Goal: Task Accomplishment & Management: Manage account settings

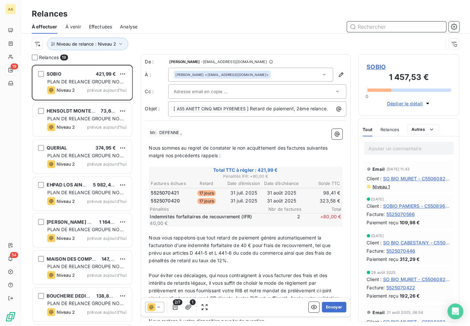
scroll to position [256, 95]
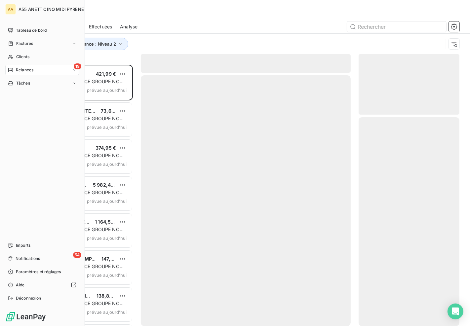
scroll to position [256, 95]
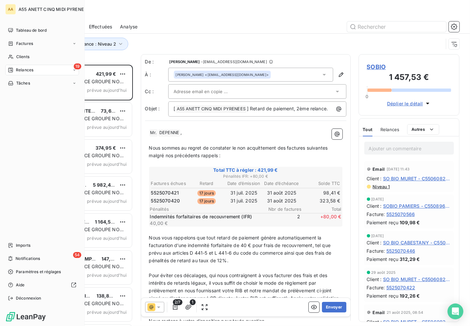
click at [24, 69] on span "Relances" at bounding box center [25, 70] width 18 height 6
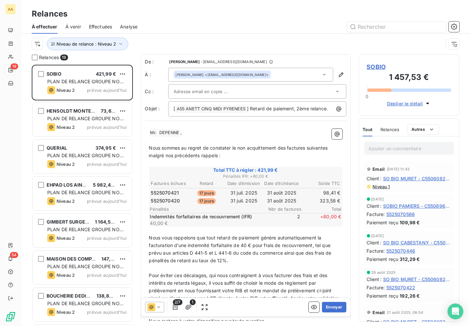
click at [253, 89] on div at bounding box center [254, 92] width 160 height 10
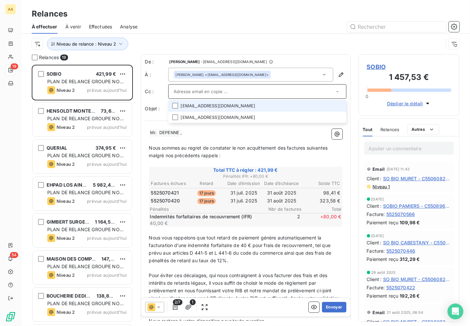
click at [253, 105] on li "[EMAIL_ADDRESS][DOMAIN_NAME]" at bounding box center [257, 106] width 178 height 12
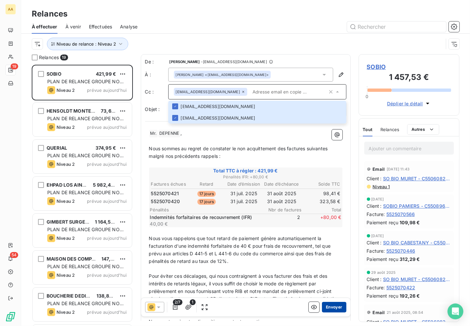
click at [328, 308] on button "Envoyer" at bounding box center [334, 307] width 24 height 11
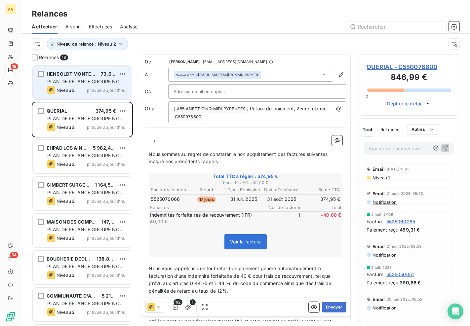
click at [64, 78] on div "HENSOLDT MONTESCOT 73,60 € PLAN DE RELANCE GROUPE NON AUTOMATIQUE Niveau 2 prév…" at bounding box center [82, 83] width 99 height 34
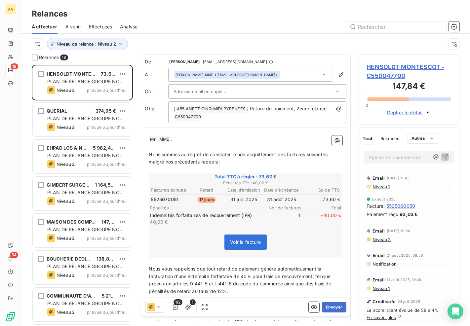
click at [209, 94] on input "text" at bounding box center [209, 92] width 71 height 10
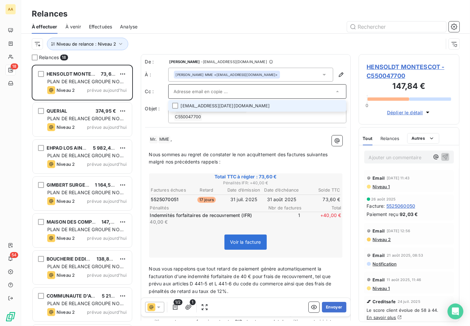
click at [252, 88] on input "text" at bounding box center [254, 92] width 160 height 10
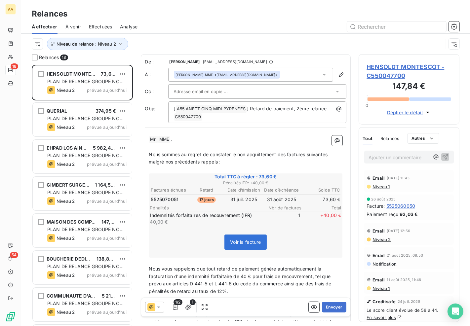
click at [178, 88] on input "text" at bounding box center [209, 92] width 71 height 10
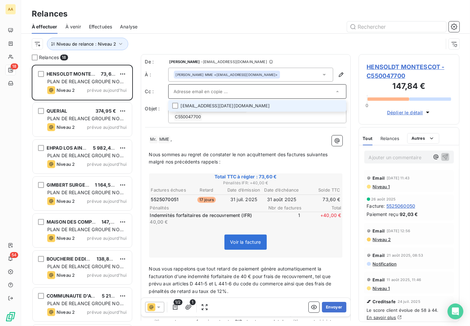
click at [183, 104] on li "[EMAIL_ADDRESS][DATE][DOMAIN_NAME]" at bounding box center [257, 106] width 178 height 12
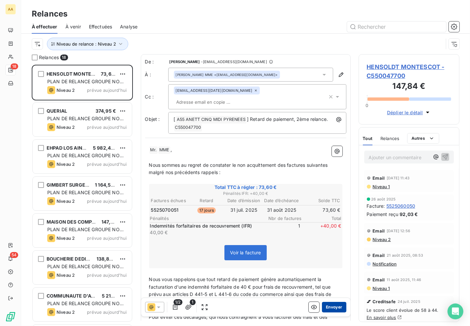
click at [326, 306] on button "Envoyer" at bounding box center [334, 307] width 24 height 11
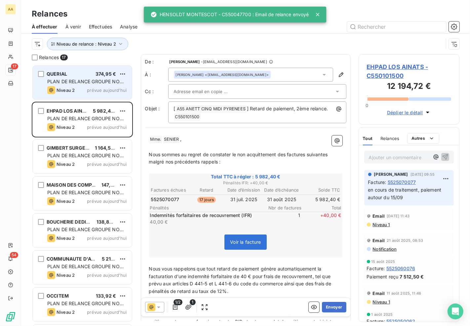
click at [70, 89] on span "Niveau 2" at bounding box center [66, 90] width 18 height 5
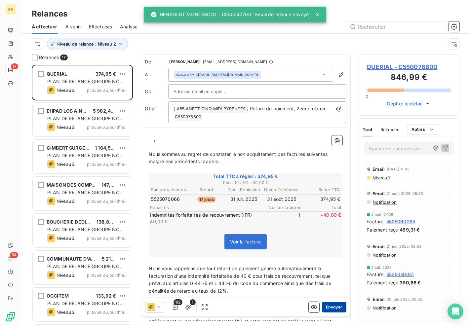
click at [330, 309] on button "Envoyer" at bounding box center [334, 307] width 24 height 11
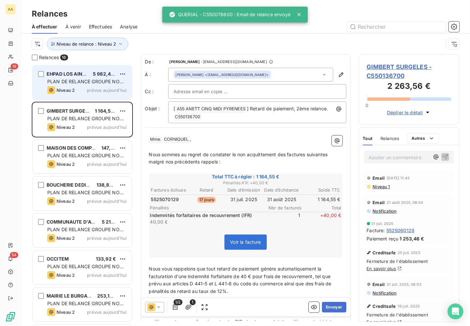
scroll to position [256, 95]
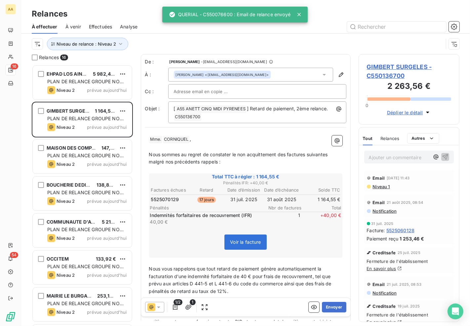
click at [24, 73] on div "Relances 16 EHPAD LOS AINATS 5 982,40 € PLAN DE RELANCE GROUPE NON AUTOMATIQUE …" at bounding box center [245, 190] width 449 height 272
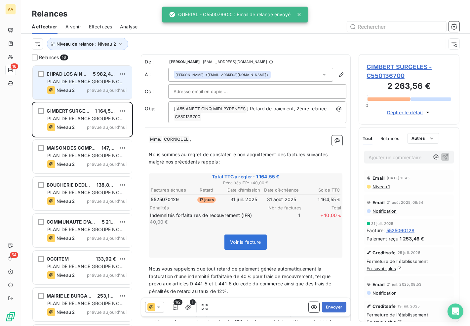
click at [76, 76] on span "EHPAD LOS AINATS" at bounding box center [69, 74] width 45 height 6
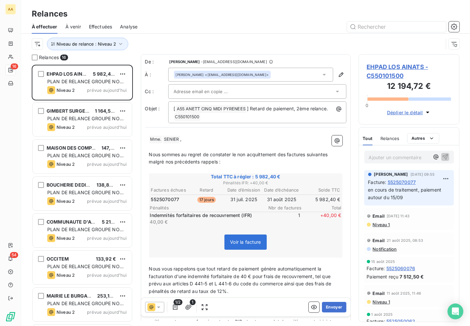
click at [459, 210] on div "Ajouter un commentaire ﻿ [PERSON_NAME] [DATE] 09:55 Facture : 5525070077 en cou…" at bounding box center [409, 234] width 101 height 177
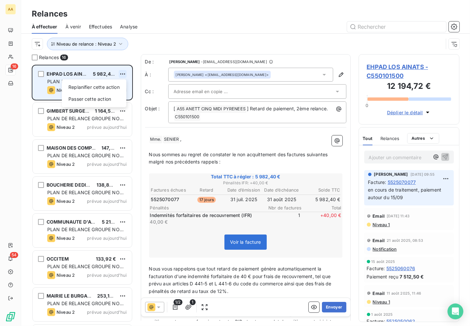
click at [123, 74] on html "AA 16 54 Relances À effectuer À venir Effectuées Analyse Niveau de relance : Ni…" at bounding box center [235, 163] width 470 height 326
click at [113, 90] on div "Replanifier cette action" at bounding box center [93, 87] width 59 height 11
select select "8"
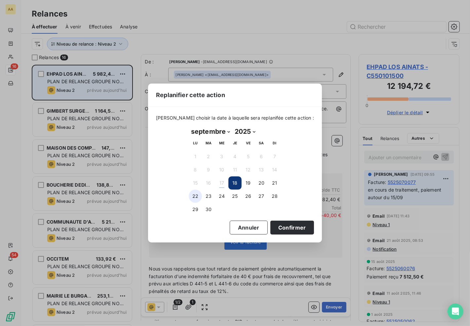
click at [194, 194] on button "22" at bounding box center [195, 196] width 13 height 13
click at [275, 221] on button "Confirmer" at bounding box center [293, 228] width 44 height 14
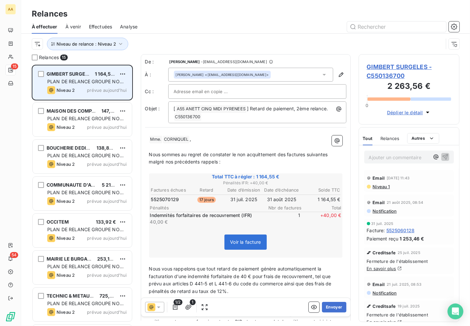
click at [309, 276] on span "Nous vous rappelons que tout retard de paiement génère automatiquement la factu…" at bounding box center [241, 280] width 184 height 28
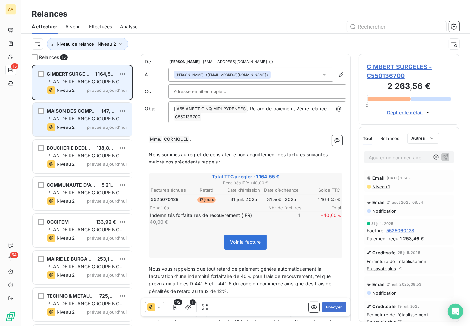
click at [93, 122] on div "PLAN DE RELANCE GROUPE NON AUTOMATIQUE" at bounding box center [86, 118] width 79 height 7
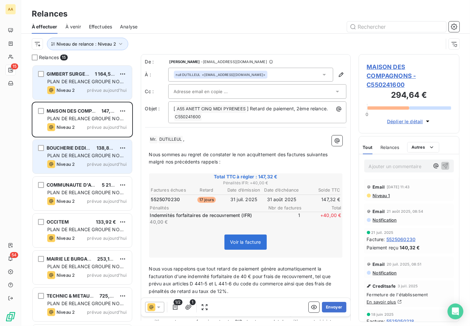
click at [84, 152] on div "BOUCHERIE DEDIEU 138,86 € PLAN DE RELANCE GROUPE NON AUTOMATIQUE Niveau 2 prévu…" at bounding box center [82, 157] width 99 height 34
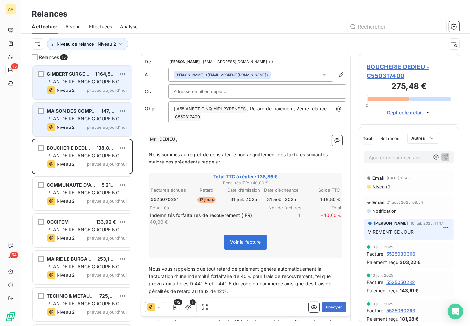
click at [78, 125] on div "Niveau 2 prévue aujourd’hui" at bounding box center [86, 127] width 79 height 8
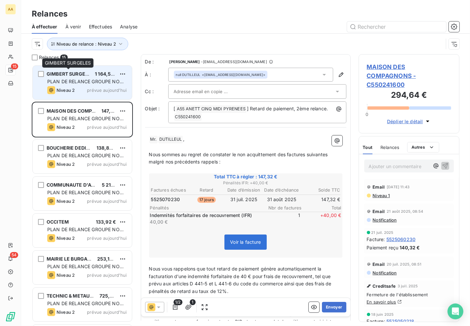
click at [70, 75] on span "GIMBERT SURGELES" at bounding box center [70, 74] width 47 height 6
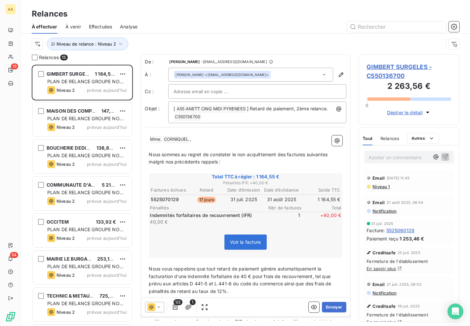
click at [395, 158] on p "Ajouter un commentaire ﻿" at bounding box center [399, 157] width 61 height 8
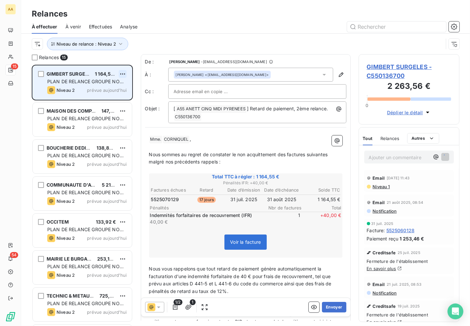
click at [120, 73] on html "AA 15 54 Relances À effectuer À venir Effectuées Analyse Niveau de relance : Ni…" at bounding box center [235, 163] width 470 height 326
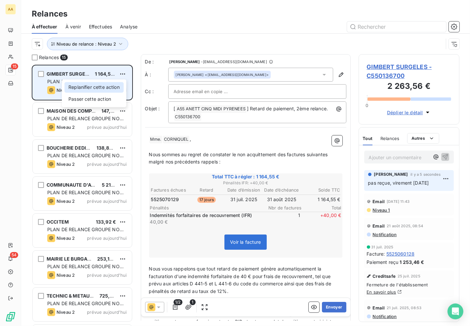
click at [103, 89] on div "Replanifier cette action" at bounding box center [93, 87] width 59 height 11
select select "8"
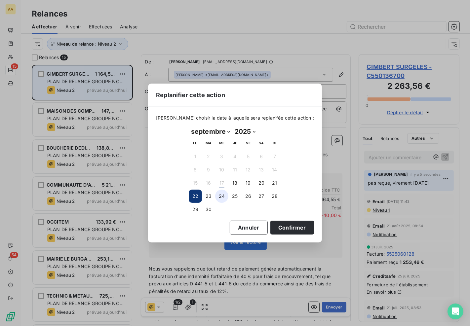
click at [222, 196] on button "24" at bounding box center [221, 196] width 13 height 13
drag, startPoint x: 281, startPoint y: 228, endPoint x: 256, endPoint y: 146, distance: 85.0
click at [281, 228] on button "Confirmer" at bounding box center [293, 228] width 44 height 14
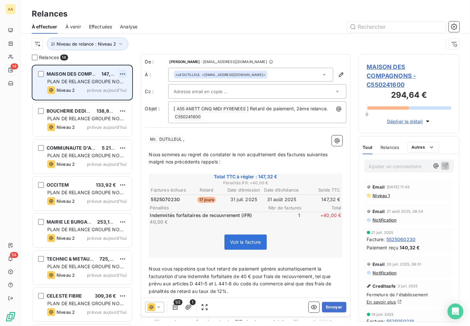
click at [124, 75] on html "AA 14 54 Relances À effectuer À venir Effectuées Analyse Niveau de relance : Ni…" at bounding box center [235, 163] width 470 height 326
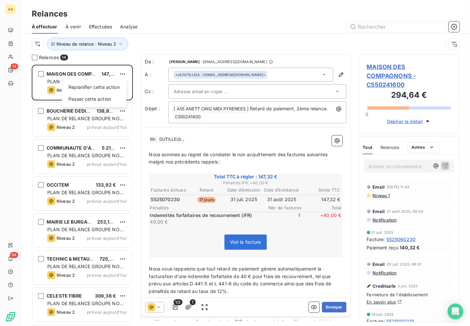
click at [389, 157] on html "AA 14 54 Relances À effectuer À venir Effectuées Analyse Niveau de relance : Ni…" at bounding box center [235, 163] width 470 height 326
click at [389, 162] on p "Ajouter un commentaire ﻿" at bounding box center [399, 166] width 61 height 8
click at [190, 149] on p "﻿" at bounding box center [245, 148] width 193 height 8
click at [411, 162] on p "Ajouter un commentaire ﻿" at bounding box center [399, 166] width 61 height 8
click at [209, 205] on span "Pénalités" at bounding box center [206, 207] width 112 height 5
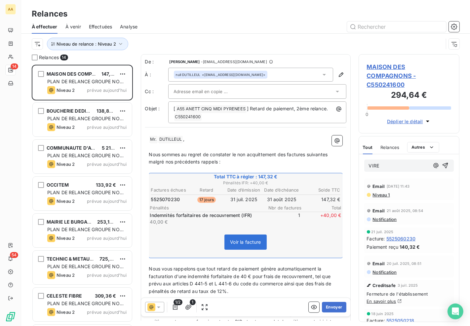
click at [166, 196] on span "5525070230" at bounding box center [165, 199] width 29 height 7
click at [235, 199] on td "31 juil. 2025" at bounding box center [243, 199] width 37 height 7
drag, startPoint x: 266, startPoint y: 191, endPoint x: 269, endPoint y: 192, distance: 3.6
click at [266, 191] on th "Date d’échéance" at bounding box center [281, 190] width 37 height 7
click at [283, 197] on td "31 août 2025" at bounding box center [281, 199] width 37 height 7
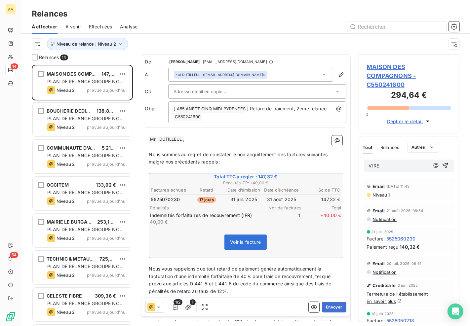
click at [199, 197] on span "17 jours" at bounding box center [206, 200] width 19 height 6
click at [159, 198] on span "5525070230" at bounding box center [165, 199] width 29 height 7
click at [388, 145] on span "Relances" at bounding box center [390, 147] width 19 height 5
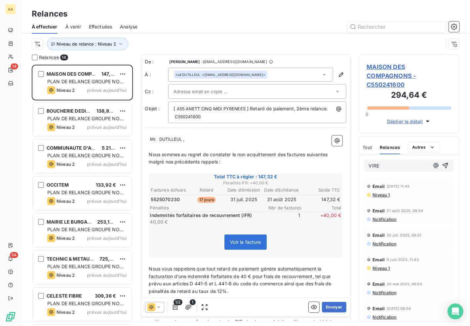
click at [383, 162] on p "VIRE" at bounding box center [399, 166] width 61 height 8
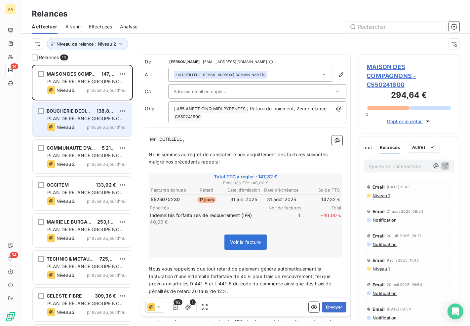
click at [83, 117] on span "PLAN DE RELANCE GROUPE NON AUTOMATIQUE" at bounding box center [85, 122] width 76 height 12
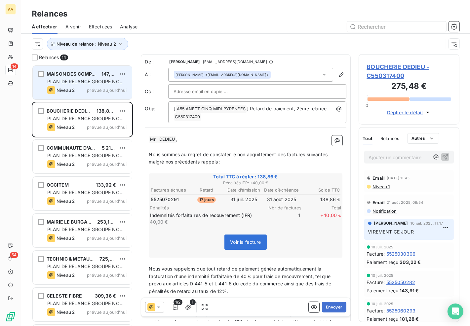
click at [91, 90] on span "prévue aujourd’hui" at bounding box center [107, 90] width 40 height 5
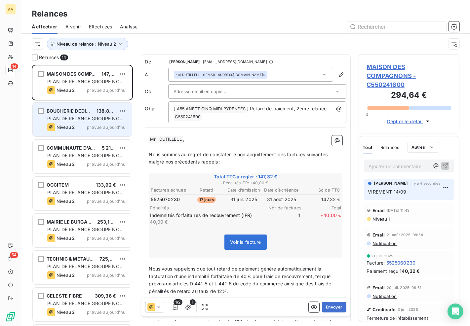
click at [98, 116] on span "PLAN DE RELANCE GROUPE NON AUTOMATIQUE" at bounding box center [85, 122] width 76 height 12
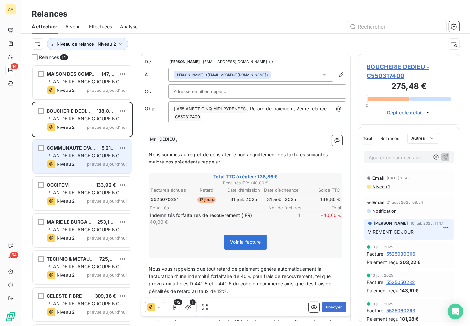
click at [60, 147] on span "COMMUNAUTE D'AGGLOMERATION" at bounding box center [88, 148] width 83 height 6
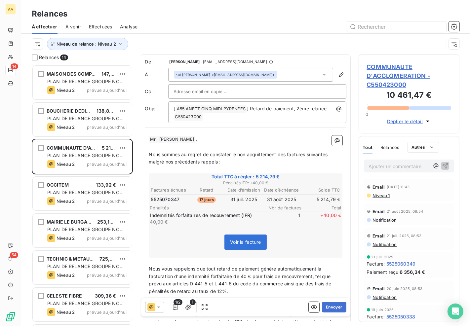
click at [231, 75] on div "null [PERSON_NAME] <[EMAIL_ADDRESS][DOMAIN_NAME]>" at bounding box center [226, 74] width 100 height 5
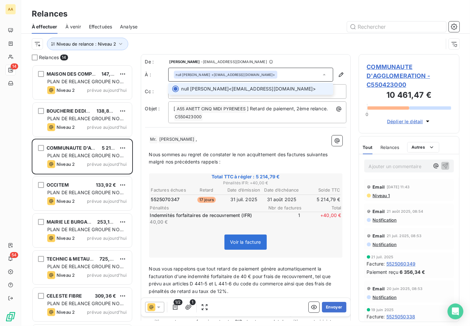
click at [231, 75] on div "null [PERSON_NAME] <[EMAIL_ADDRESS][DOMAIN_NAME]>" at bounding box center [226, 74] width 100 height 5
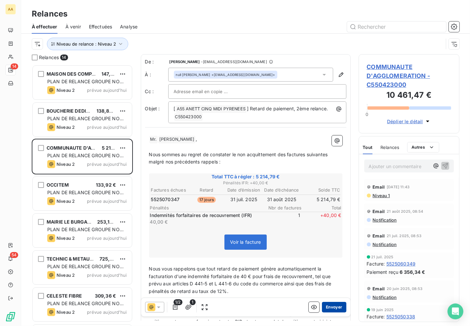
click at [328, 308] on button "Envoyer" at bounding box center [334, 307] width 24 height 11
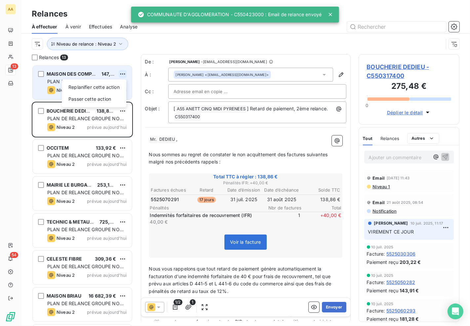
click at [121, 71] on html "AA 13 54 Relances À effectuer À venir Effectuées Analyse Niveau de relance : Ni…" at bounding box center [235, 163] width 470 height 326
click at [98, 89] on div "Replanifier cette action" at bounding box center [93, 87] width 59 height 11
select select "8"
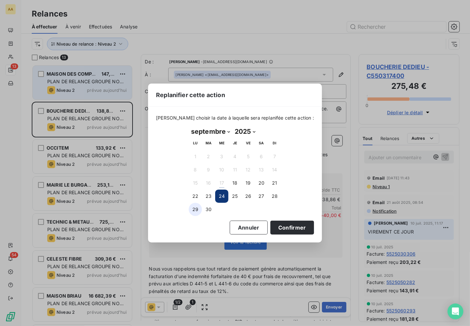
click at [194, 207] on button "29" at bounding box center [195, 209] width 13 height 13
drag, startPoint x: 282, startPoint y: 231, endPoint x: 269, endPoint y: 229, distance: 13.5
click at [282, 231] on button "Confirmer" at bounding box center [293, 228] width 44 height 14
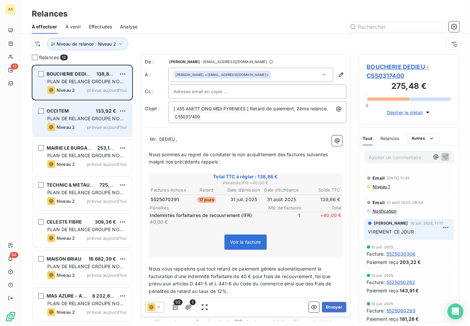
click at [82, 114] on div "OCCITEM 133,92 € PLAN DE RELANCE GROUPE NON AUTOMATIQUE Niveau 2 prévue [DATE]" at bounding box center [82, 120] width 99 height 34
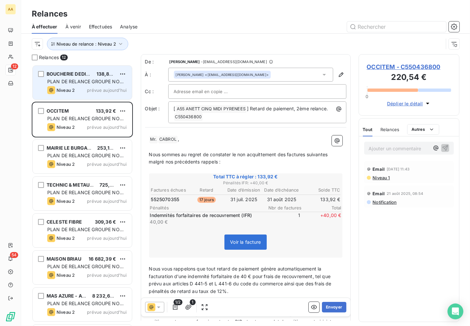
click at [83, 96] on div "BOUCHERIE DEDIEU 138,86 € PLAN DE RELANCE GROUPE NON AUTOMATIQUE Niveau 2 prévu…" at bounding box center [82, 83] width 99 height 34
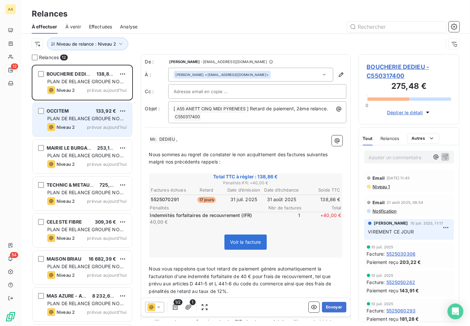
click at [82, 119] on span "PLAN DE RELANCE GROUPE NON AUTOMATIQUE" at bounding box center [85, 122] width 76 height 12
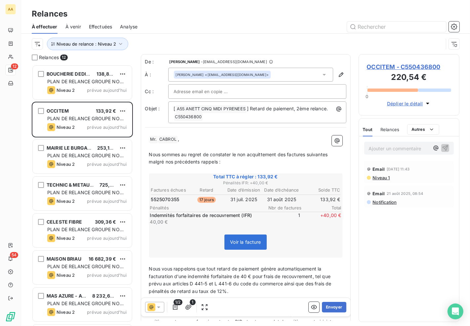
click at [296, 153] on span "Nous sommes au regret de constater le non acquittement des factures suivantes m…" at bounding box center [239, 158] width 180 height 13
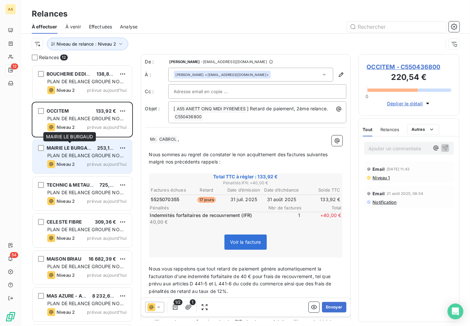
click at [75, 147] on span "MAIRIE LE BURGAUD" at bounding box center [71, 148] width 48 height 6
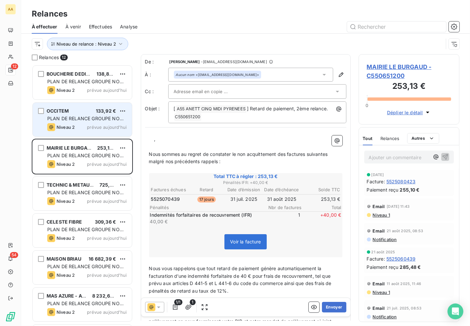
click at [95, 121] on span "PLAN DE RELANCE GROUPE NON AUTOMATIQUE" at bounding box center [85, 122] width 76 height 12
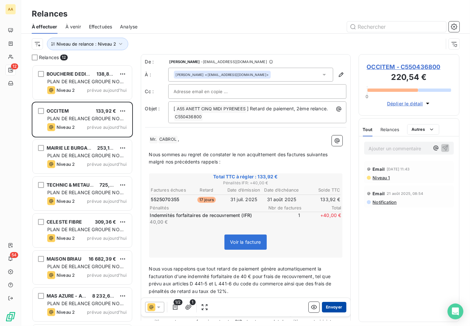
click at [322, 308] on button "Envoyer" at bounding box center [334, 307] width 24 height 11
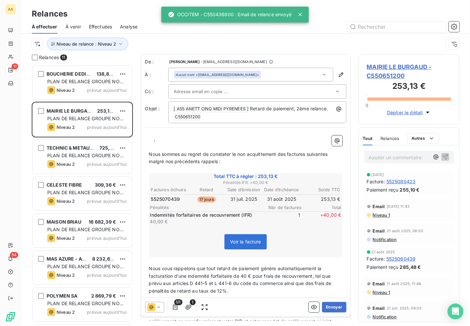
click at [292, 147] on p "﻿" at bounding box center [245, 147] width 193 height 8
click at [335, 308] on button "Envoyer" at bounding box center [334, 307] width 24 height 11
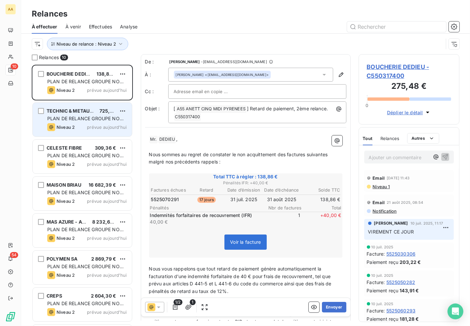
click at [94, 116] on div "PLAN DE RELANCE GROUPE NON AUTOMATIQUE" at bounding box center [86, 118] width 79 height 7
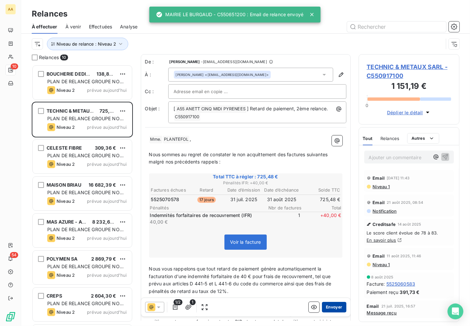
click at [336, 309] on button "Envoyer" at bounding box center [334, 307] width 24 height 11
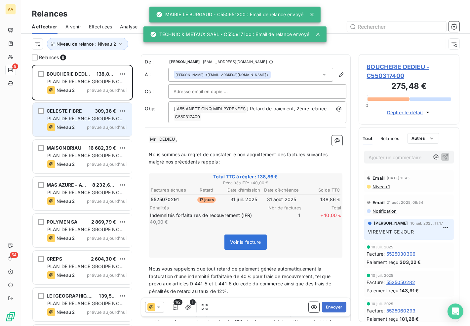
click at [81, 116] on span "PLAN DE RELANCE GROUPE NON AUTOMATIQUE" at bounding box center [85, 122] width 76 height 12
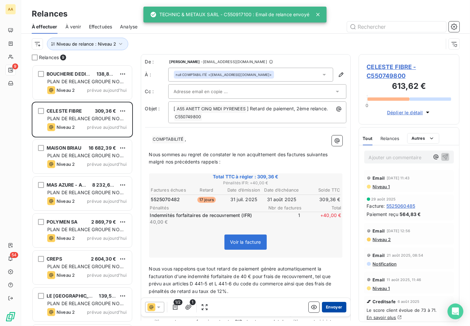
click at [331, 310] on button "Envoyer" at bounding box center [334, 307] width 24 height 11
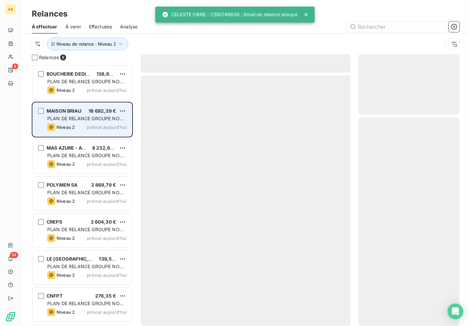
drag, startPoint x: 75, startPoint y: 100, endPoint x: 75, endPoint y: 116, distance: 16.2
click at [75, 101] on div "BOUCHERIE DEDIEU 138,86 € PLAN DE RELANCE GROUPE NON AUTOMATIQUE Niveau 2 prévu…" at bounding box center [82, 83] width 101 height 37
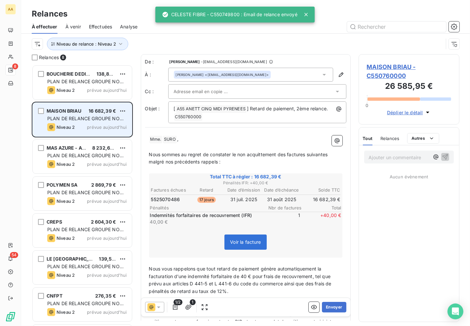
click at [75, 116] on span "PLAN DE RELANCE GROUPE NON AUTOMATIQUE" at bounding box center [85, 122] width 76 height 12
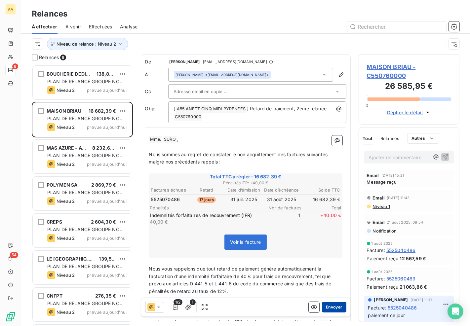
click at [337, 310] on button "Envoyer" at bounding box center [334, 307] width 24 height 11
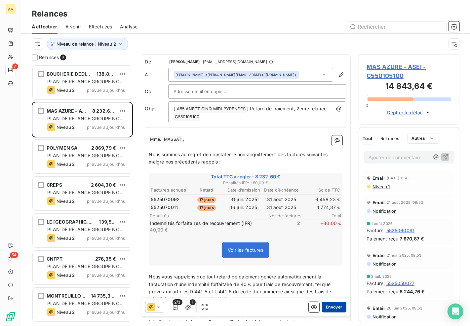
click at [323, 308] on button "Envoyer" at bounding box center [334, 307] width 24 height 11
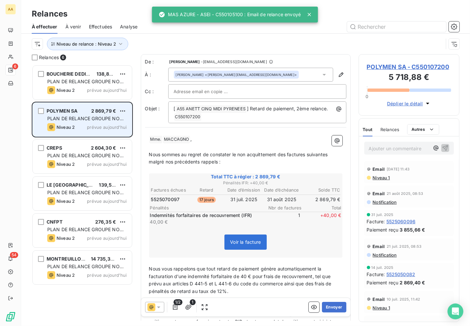
click at [90, 123] on div "Niveau 2 prévue aujourd’hui" at bounding box center [86, 127] width 79 height 8
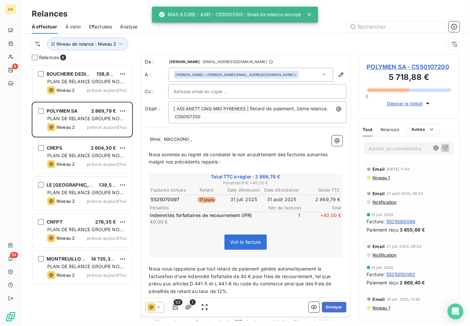
click at [267, 99] on div at bounding box center [257, 91] width 178 height 15
click at [267, 91] on input "text" at bounding box center [257, 92] width 167 height 10
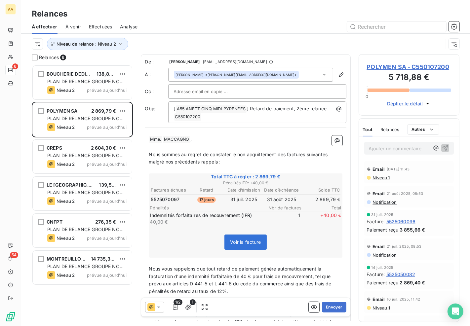
click at [289, 172] on p "﻿" at bounding box center [245, 170] width 193 height 8
click at [339, 74] on icon "button" at bounding box center [341, 74] width 5 height 5
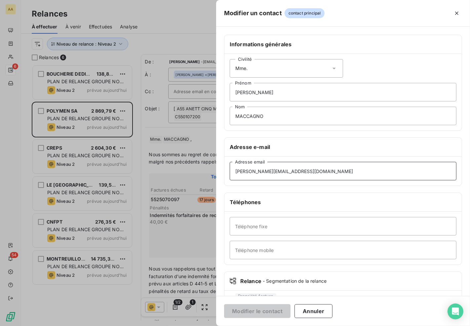
drag, startPoint x: 297, startPoint y: 171, endPoint x: 0, endPoint y: 173, distance: 296.6
click at [0, 326] on div "Modifier un contact contact principal Informations générales Civilité Mme. [PER…" at bounding box center [235, 326] width 470 height 0
paste input "polymem"
type input "[EMAIL_ADDRESS][DOMAIN_NAME]"
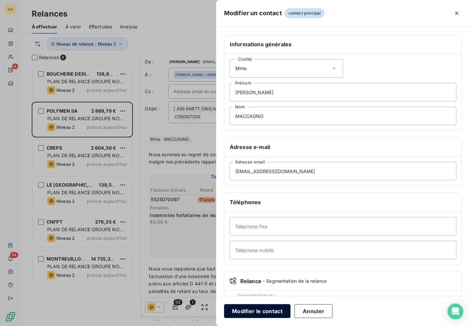
click at [264, 313] on button "Modifier le contact" at bounding box center [257, 312] width 66 height 14
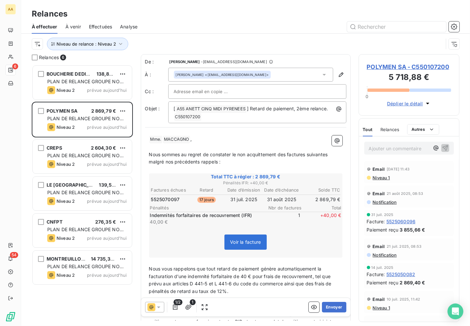
click at [212, 94] on input "text" at bounding box center [209, 92] width 71 height 10
paste input "[EMAIL_ADDRESS][DOMAIN_NAME]"
click at [260, 75] on div "[PERSON_NAME] <[EMAIL_ADDRESS][DOMAIN_NAME]>" at bounding box center [250, 75] width 165 height 14
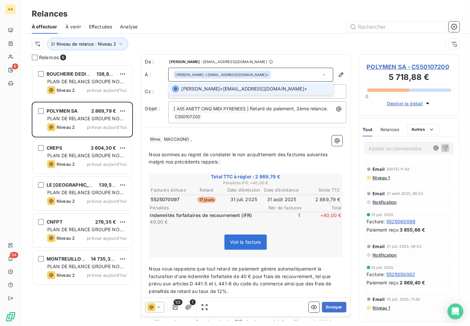
drag, startPoint x: 250, startPoint y: 74, endPoint x: 197, endPoint y: 76, distance: 53.0
click at [197, 76] on div "[PERSON_NAME] <[EMAIL_ADDRESS][DOMAIN_NAME]>" at bounding box center [250, 75] width 165 height 14
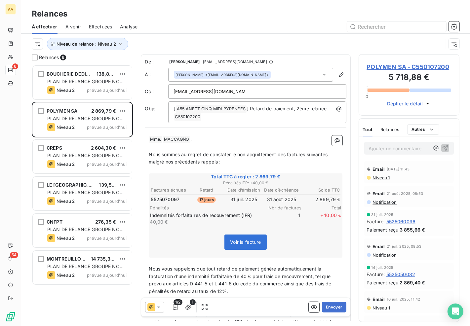
click at [269, 74] on div "[PERSON_NAME] <[EMAIL_ADDRESS][DOMAIN_NAME]>" at bounding box center [250, 75] width 165 height 14
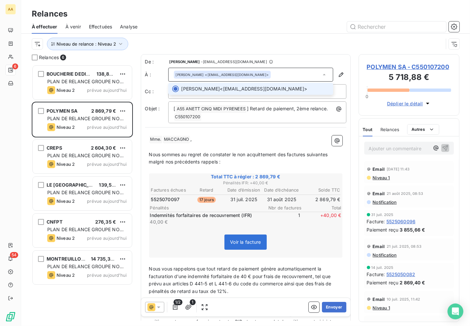
click at [278, 74] on div "[PERSON_NAME] <[EMAIL_ADDRESS][DOMAIN_NAME]>" at bounding box center [250, 75] width 165 height 14
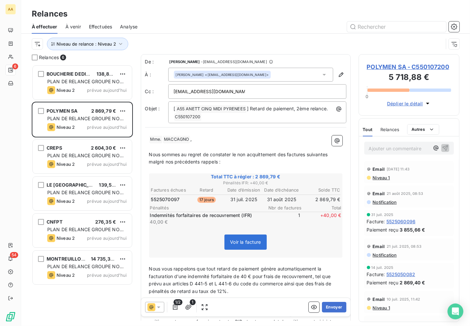
click at [272, 92] on div "[EMAIL_ADDRESS][DOMAIN_NAME]" at bounding box center [257, 92] width 167 height 10
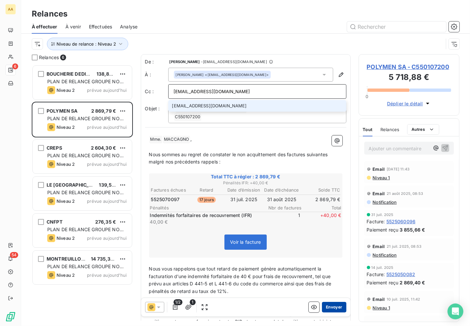
type input "[EMAIL_ADDRESS][DOMAIN_NAME]"
click at [334, 312] on button "Envoyer" at bounding box center [334, 307] width 24 height 11
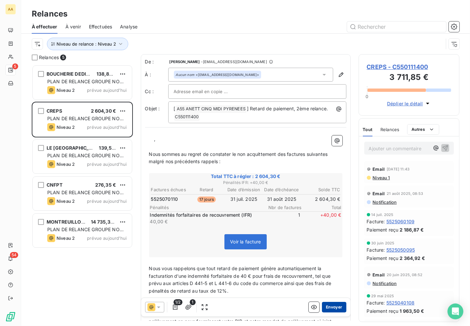
click at [334, 308] on button "Envoyer" at bounding box center [334, 307] width 24 height 11
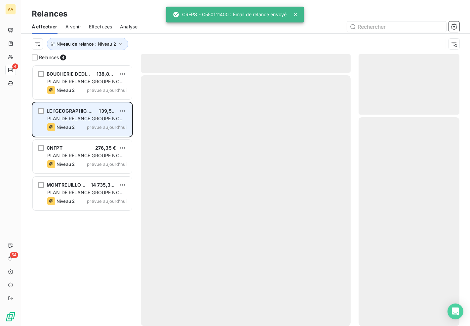
click at [88, 111] on span "LE [GEOGRAPHIC_DATA]" at bounding box center [75, 111] width 56 height 6
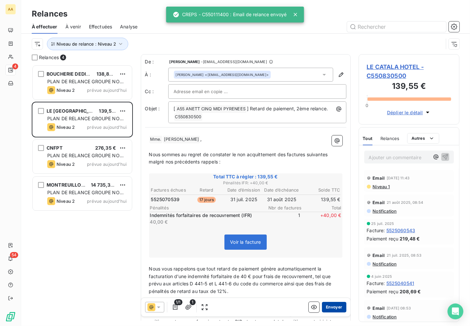
click at [335, 305] on button "Envoyer" at bounding box center [334, 307] width 24 height 11
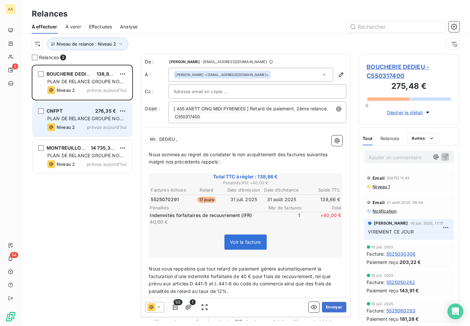
click at [98, 120] on span "PLAN DE RELANCE GROUPE NON AUTOMATIQUE" at bounding box center [85, 122] width 76 height 12
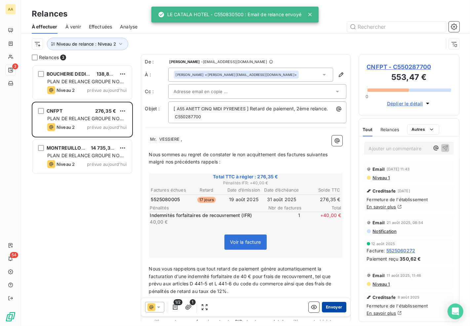
click at [333, 307] on button "Envoyer" at bounding box center [334, 307] width 24 height 11
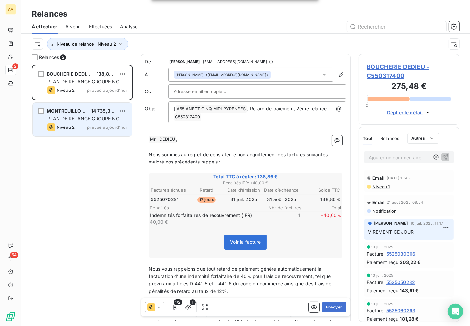
click at [87, 120] on span "PLAN DE RELANCE GROUPE NON AUTOMATIQUE" at bounding box center [85, 122] width 76 height 12
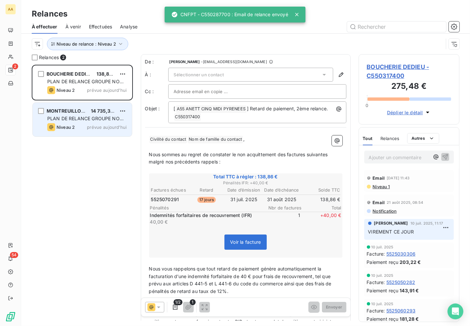
click at [61, 110] on span "MONTREUILLOISE" at bounding box center [68, 111] width 42 height 6
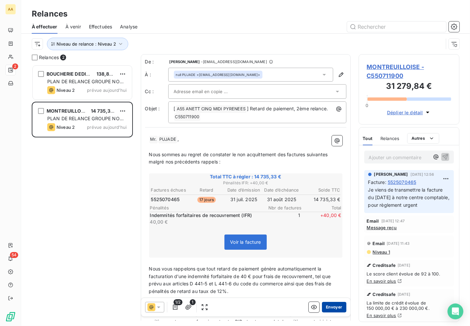
click at [330, 308] on button "Envoyer" at bounding box center [334, 307] width 24 height 11
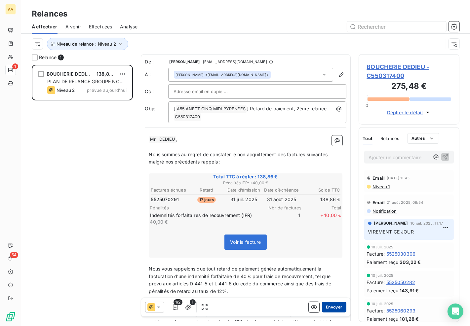
click at [326, 308] on button "Envoyer" at bounding box center [334, 307] width 24 height 11
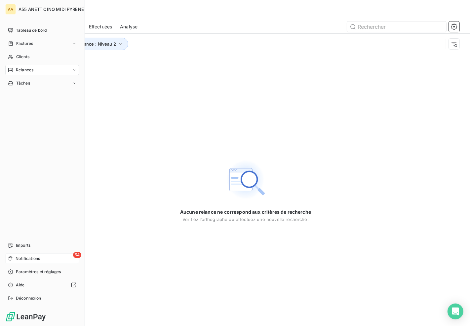
click at [25, 257] on span "Notifications" at bounding box center [28, 259] width 24 height 6
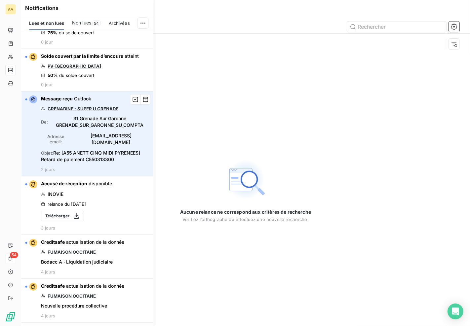
scroll to position [37, 0]
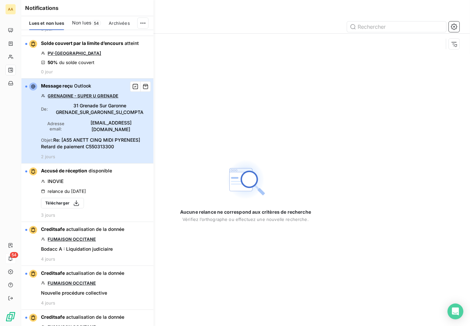
click at [94, 139] on span "Re: [A55 ANETT CINQ MIDI PYRENEES] Retard de paiement C550313300" at bounding box center [90, 143] width 99 height 12
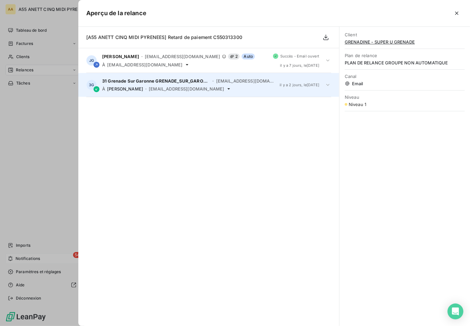
click at [114, 84] on div "31 Grenade Sur Garonne GRENADE_SUR_GARONNE_SU_COMPTA - [EMAIL_ADDRESS][DOMAIN_N…" at bounding box center [188, 84] width 172 height 13
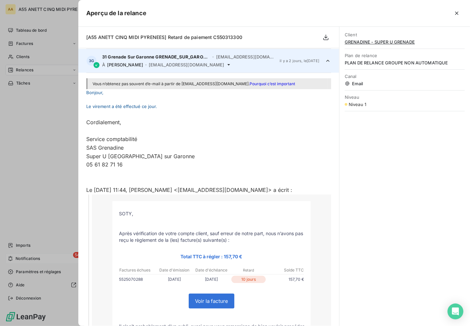
scroll to position [24, 0]
click at [32, 167] on div at bounding box center [235, 163] width 470 height 326
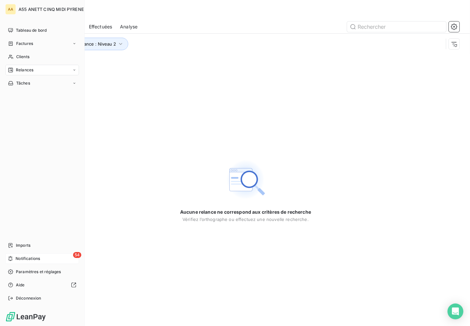
click at [33, 260] on span "Notifications" at bounding box center [28, 259] width 24 height 6
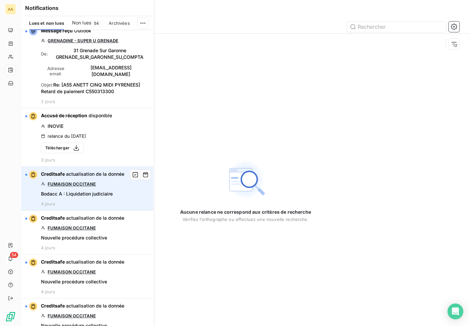
scroll to position [110, 0]
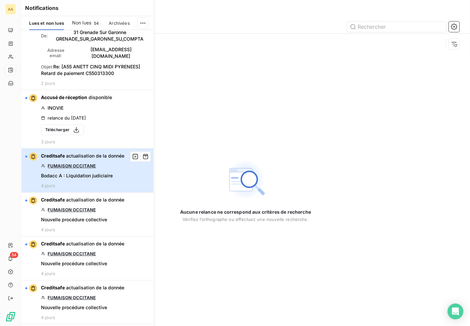
click at [79, 170] on div "Creditsafe actualisation de la donnée FUMAISON OCCITANE Bodacc A : Liquidation …" at bounding box center [82, 171] width 83 height 36
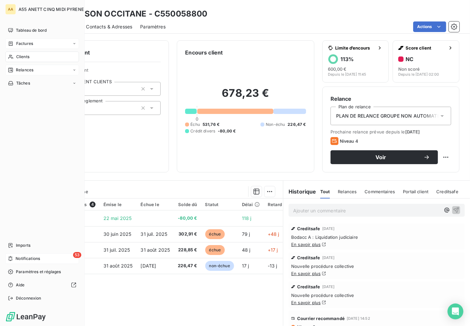
click at [21, 42] on span "Factures" at bounding box center [24, 44] width 17 height 6
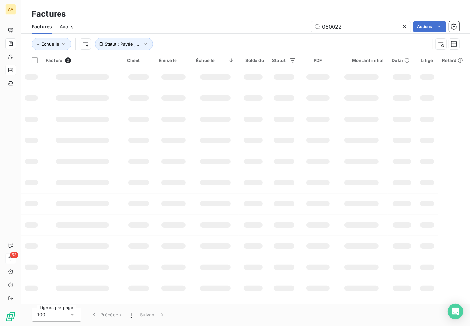
drag, startPoint x: 332, startPoint y: 33, endPoint x: 198, endPoint y: 41, distance: 134.1
click at [207, 42] on div "Factures Avoirs 060022 Actions Échue le Statut : Payée , ..." at bounding box center [245, 37] width 449 height 34
type input "0201"
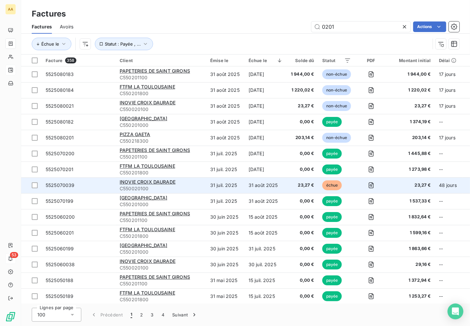
click at [307, 183] on span "23,27 €" at bounding box center [302, 185] width 23 height 7
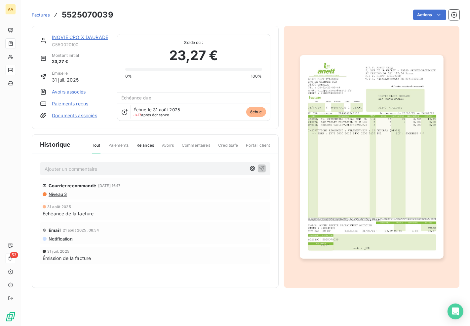
click at [156, 111] on span "Échue le 31 août 2025" at bounding box center [157, 109] width 47 height 5
click at [254, 110] on span "échue" at bounding box center [256, 112] width 20 height 10
click at [149, 146] on span "Relances" at bounding box center [146, 148] width 18 height 11
click at [140, 243] on div "Courrier recommandé [DATE] 16:17 Niveau 3 Email [DATE] 08:54 Notification" at bounding box center [155, 214] width 230 height 73
click at [84, 184] on span "Courrier recommandé" at bounding box center [73, 185] width 48 height 5
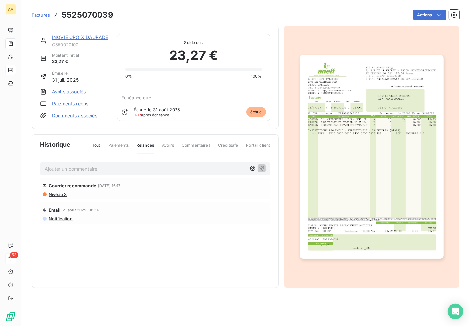
click at [95, 38] on link "INOVIE CROIX DAURADE" at bounding box center [80, 37] width 56 height 6
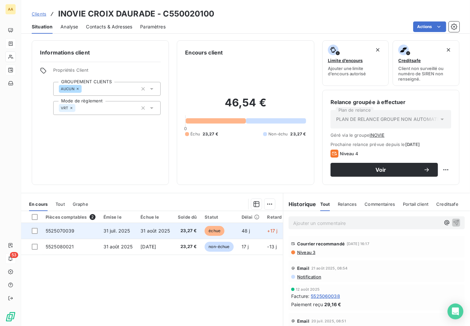
click at [156, 229] on span "31 août 2025" at bounding box center [155, 231] width 29 height 6
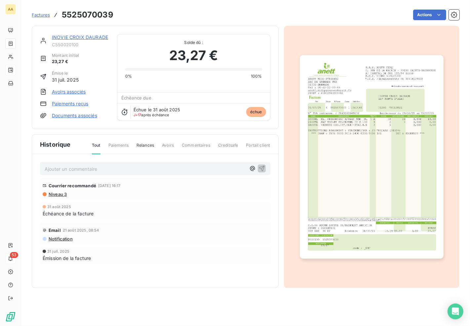
click at [62, 37] on link "INOVIE CROIX DAURADE" at bounding box center [80, 37] width 56 height 6
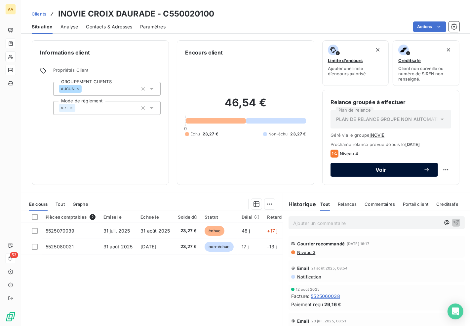
click at [398, 175] on button "Voir" at bounding box center [384, 170] width 107 height 14
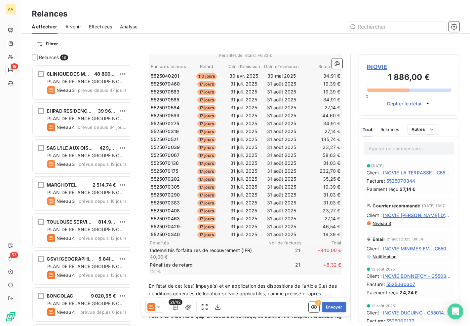
scroll to position [147, 0]
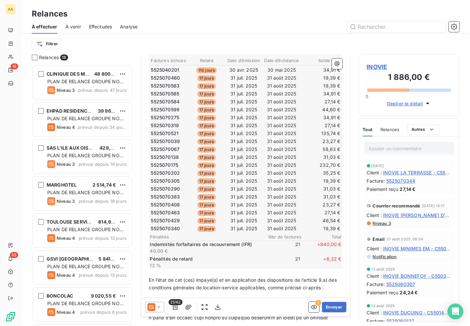
click at [160, 306] on icon at bounding box center [158, 307] width 7 height 7
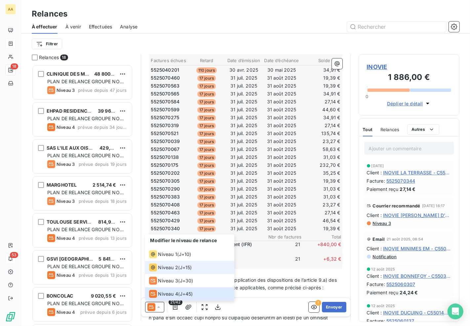
click at [168, 271] on span "Niveau 2" at bounding box center [168, 268] width 20 height 7
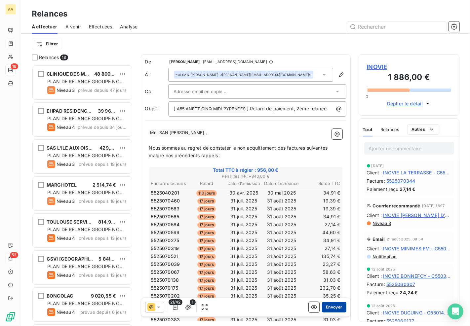
click at [331, 308] on button "Envoyer" at bounding box center [334, 307] width 24 height 11
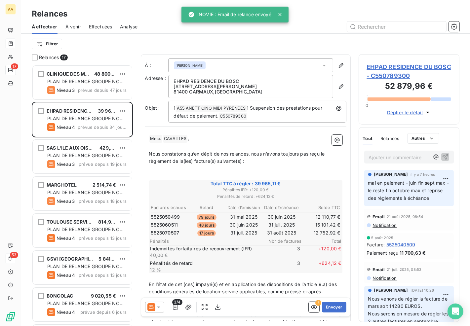
click at [55, 55] on span "Relances" at bounding box center [49, 57] width 20 height 7
click at [272, 151] on span "Nous constatons qu’en dépit de nos relances, nous n’avons toujours pas reçu le …" at bounding box center [237, 157] width 177 height 13
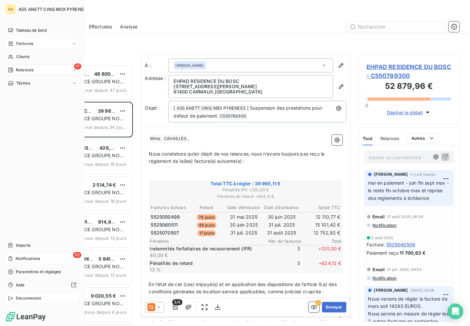
click at [9, 297] on icon at bounding box center [10, 298] width 5 height 5
